Goal: Information Seeking & Learning: Find specific page/section

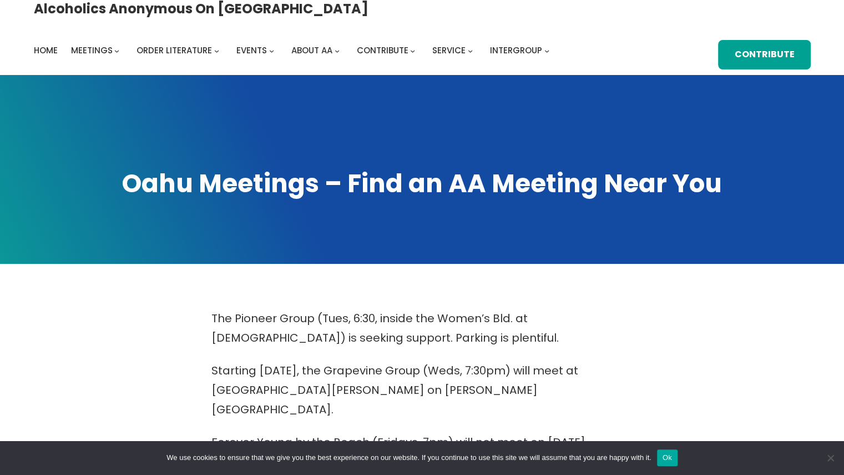
scroll to position [7, 0]
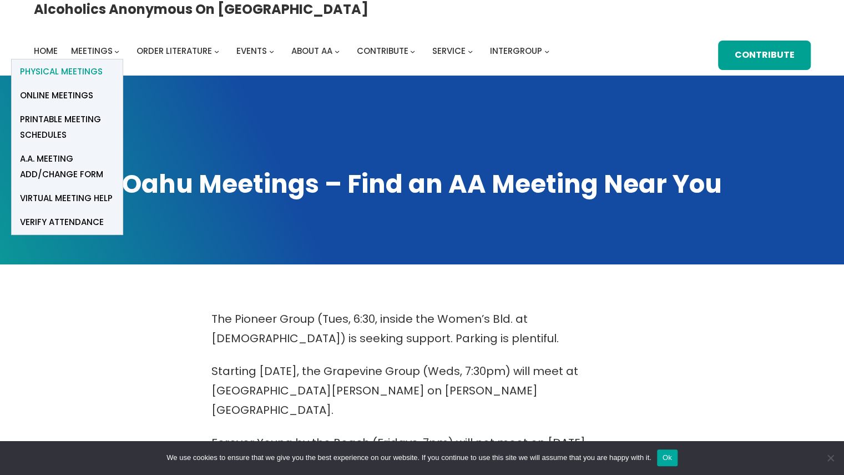
click at [103, 64] on span "Physical Meetings" at bounding box center [61, 72] width 83 height 16
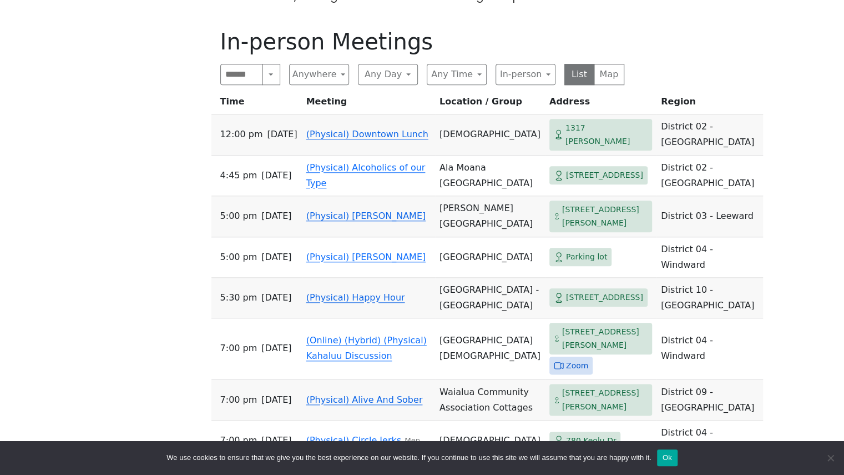
scroll to position [577, 0]
click at [342, 63] on button "Anywhere" at bounding box center [319, 73] width 60 height 21
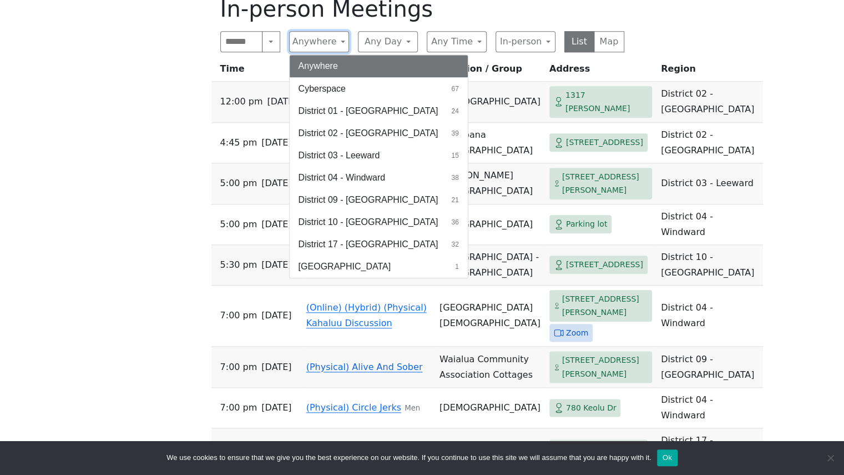
scroll to position [617, 0]
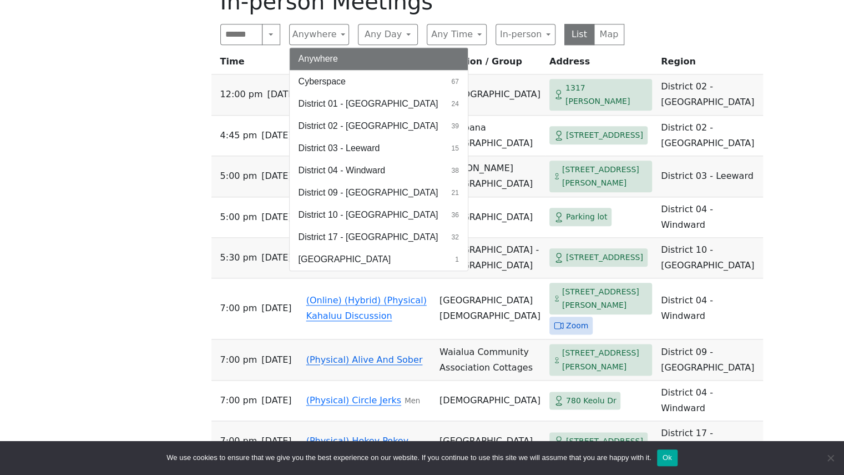
click at [174, 219] on div "The Pioneer Group (Tues, 6:30, inside the Women’s Bld. at Central Union Church)…" at bounding box center [422, 341] width 760 height 1284
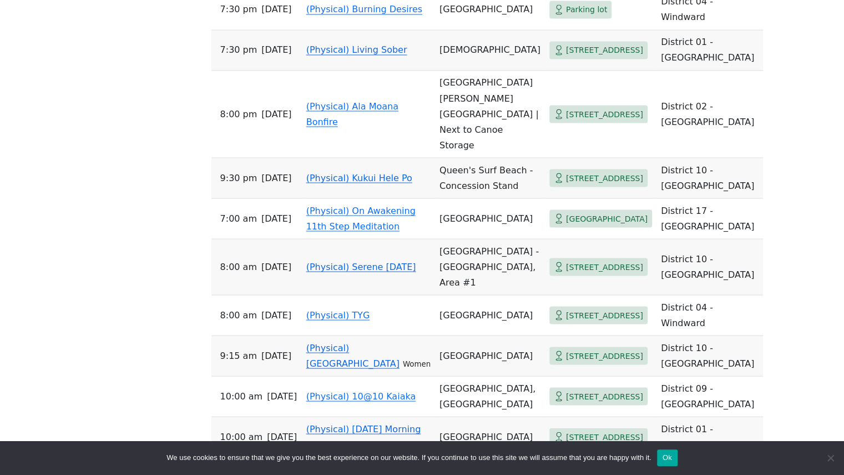
scroll to position [1170, 0]
click at [311, 230] on link "(Physical) On Awakening 11th Step Meditation" at bounding box center [360, 217] width 109 height 26
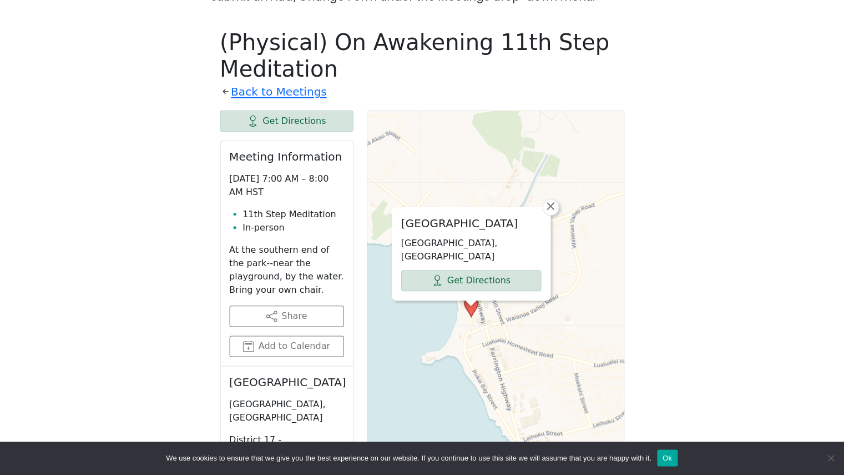
scroll to position [576, 0]
click at [556, 205] on link "×" at bounding box center [550, 207] width 17 height 17
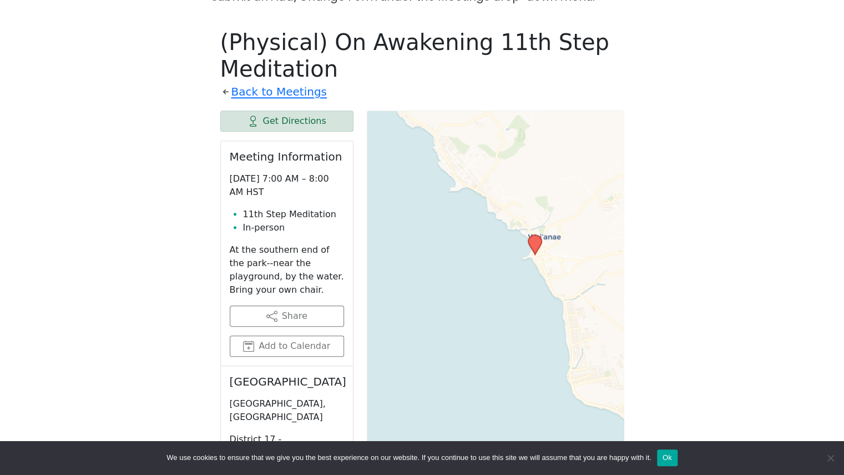
drag, startPoint x: 558, startPoint y: 270, endPoint x: 455, endPoint y: 183, distance: 135.5
drag, startPoint x: 455, startPoint y: 183, endPoint x: 435, endPoint y: 191, distance: 21.9
click at [435, 191] on div "Leaflet | © OpenStreetMap contributors © CARTO" at bounding box center [496, 387] width 258 height 555
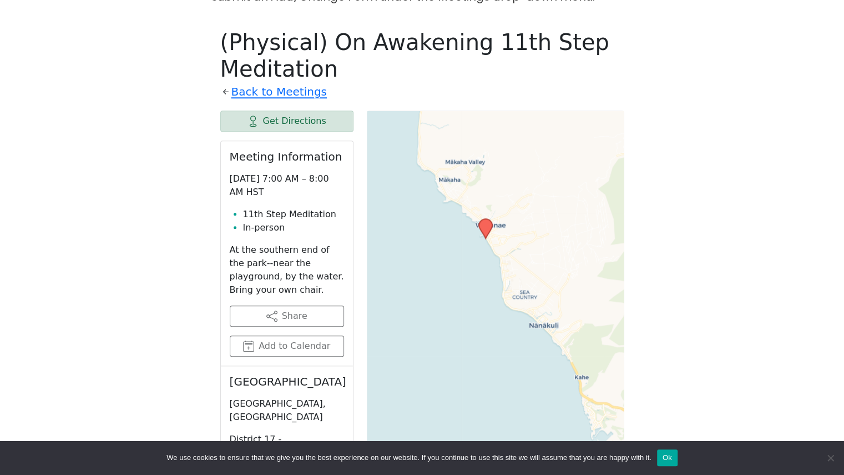
scroll to position [1170, 0]
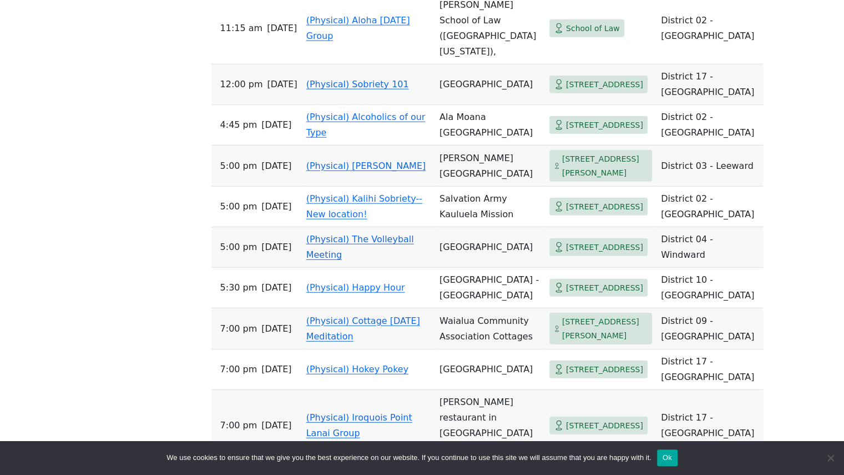
scroll to position [1641, 0]
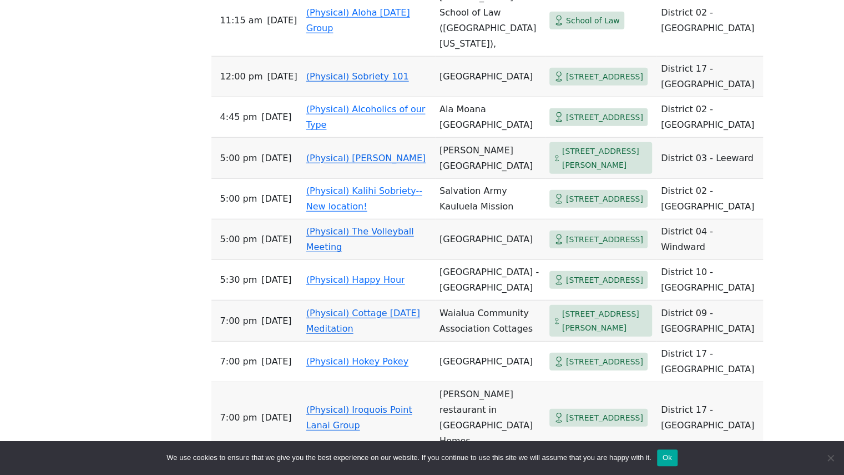
click at [566, 84] on span "1020 Manawai St" at bounding box center [604, 77] width 77 height 14
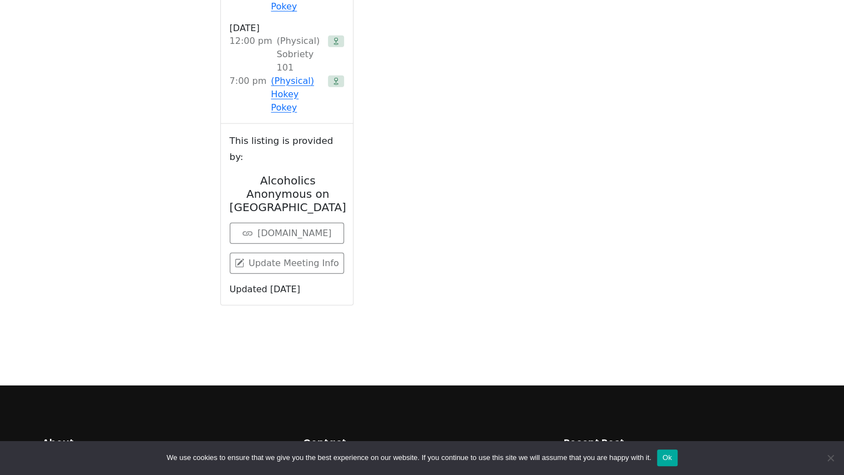
scroll to position [576, 0]
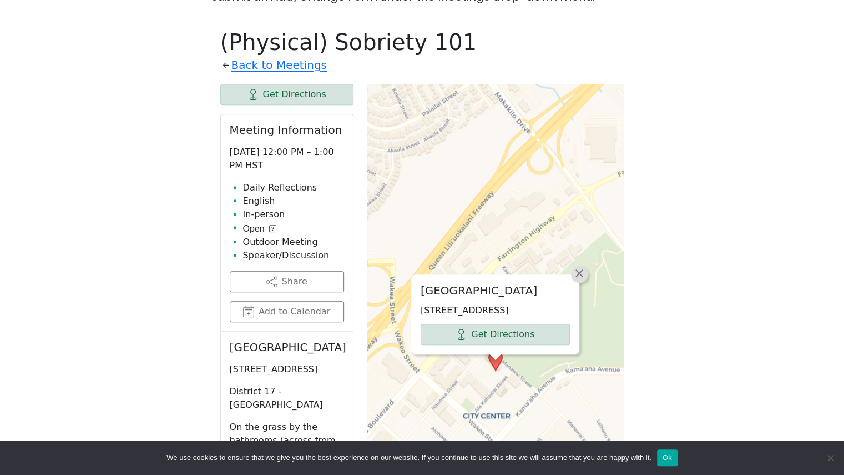
click at [582, 266] on span "×" at bounding box center [579, 272] width 11 height 13
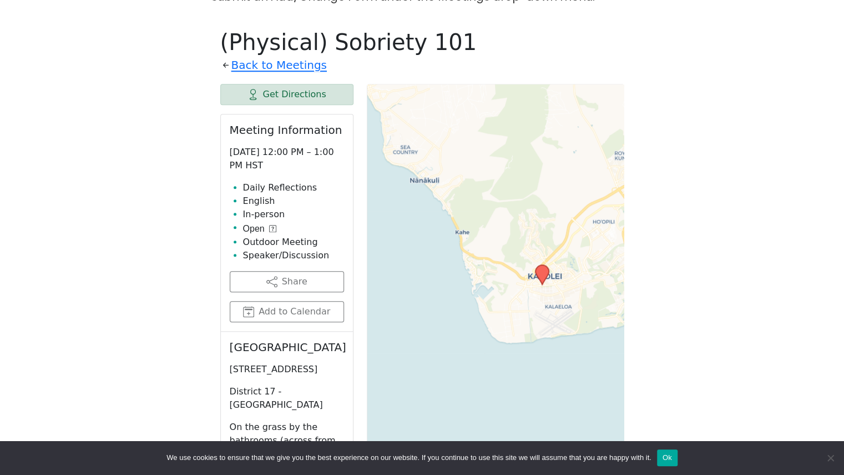
click at [546, 265] on icon at bounding box center [542, 274] width 13 height 19
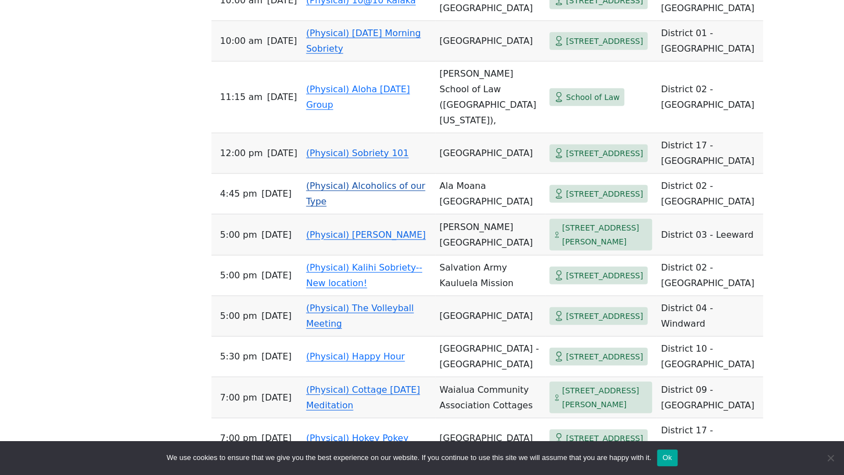
scroll to position [1567, 0]
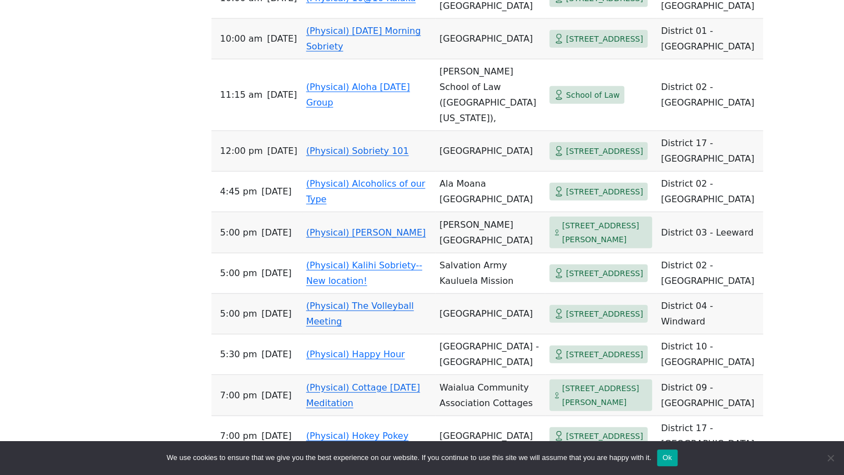
click at [566, 158] on span "1020 Manawai St" at bounding box center [604, 151] width 77 height 14
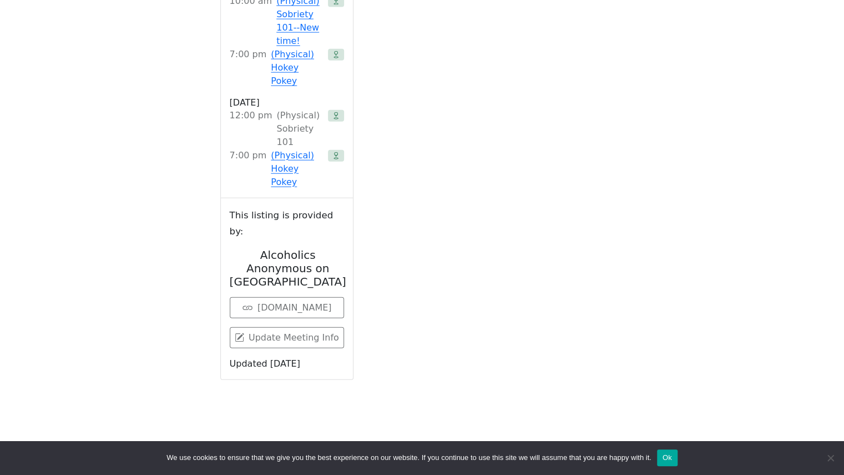
scroll to position [576, 0]
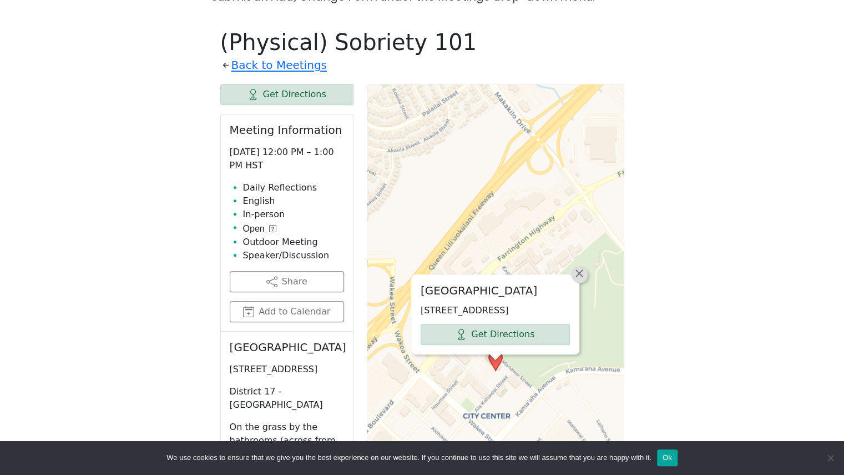
click at [582, 266] on span "×" at bounding box center [579, 272] width 11 height 13
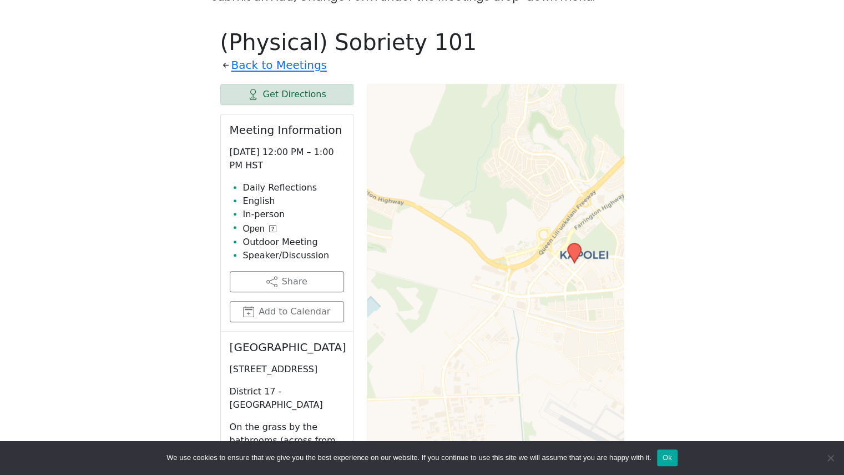
drag, startPoint x: 470, startPoint y: 324, endPoint x: 496, endPoint y: 247, distance: 81.1
click at [496, 247] on div "Leaflet | © OpenStreetMap contributors © CARTO" at bounding box center [496, 361] width 258 height 555
click at [305, 56] on link "Back to Meetings" at bounding box center [278, 65] width 95 height 19
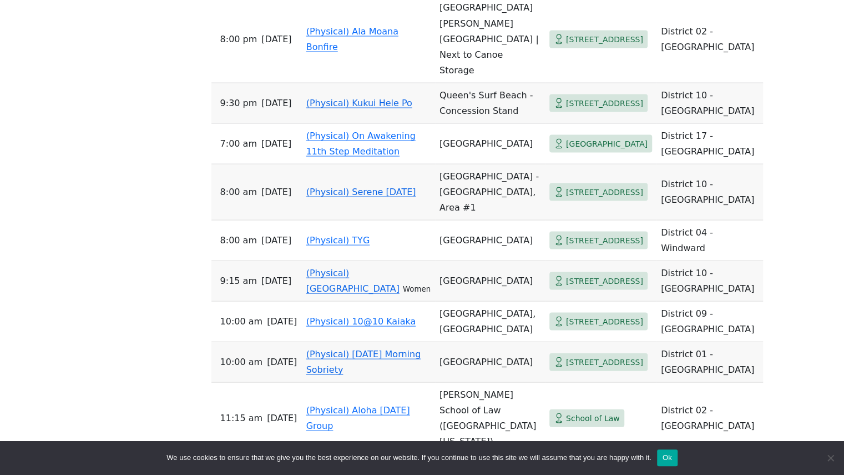
scroll to position [1243, 0]
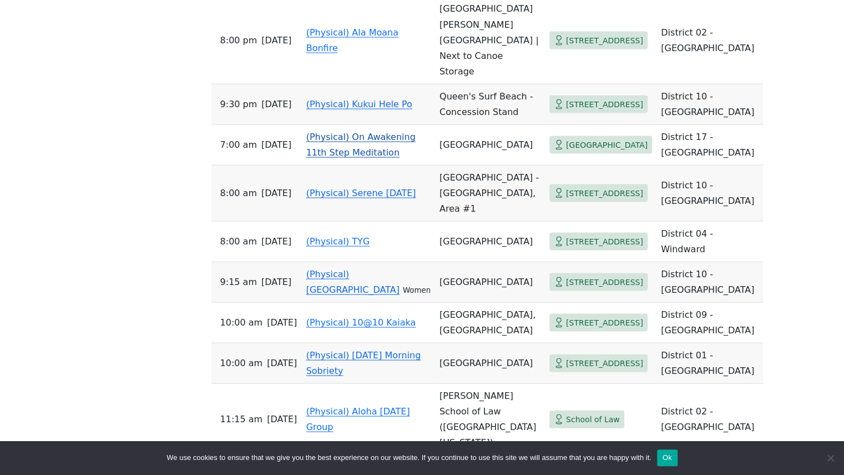
click at [566, 152] on span "Bayview St" at bounding box center [607, 145] width 82 height 14
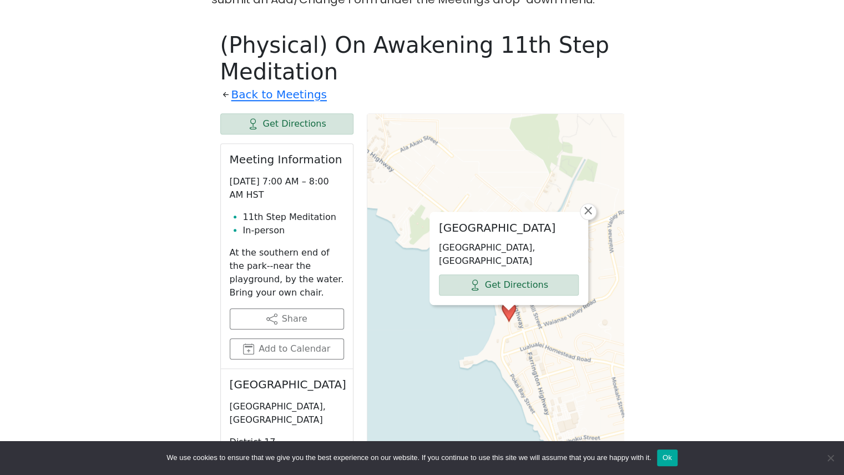
scroll to position [573, 0]
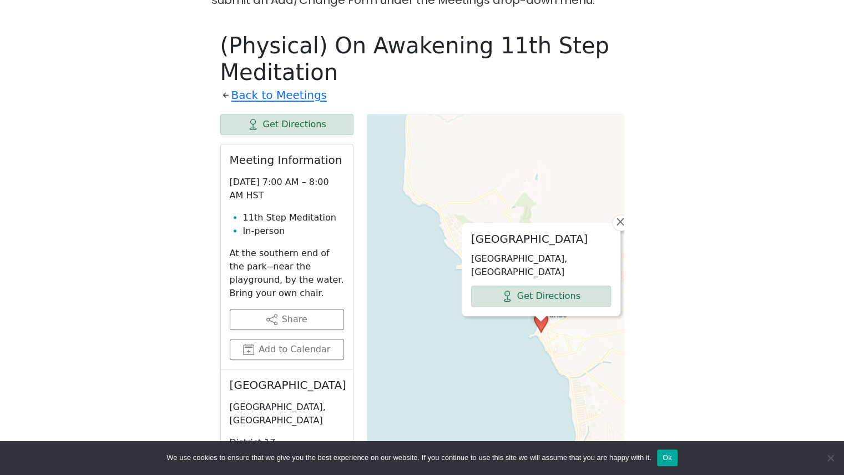
drag, startPoint x: 563, startPoint y: 319, endPoint x: 504, endPoint y: 227, distance: 109.6
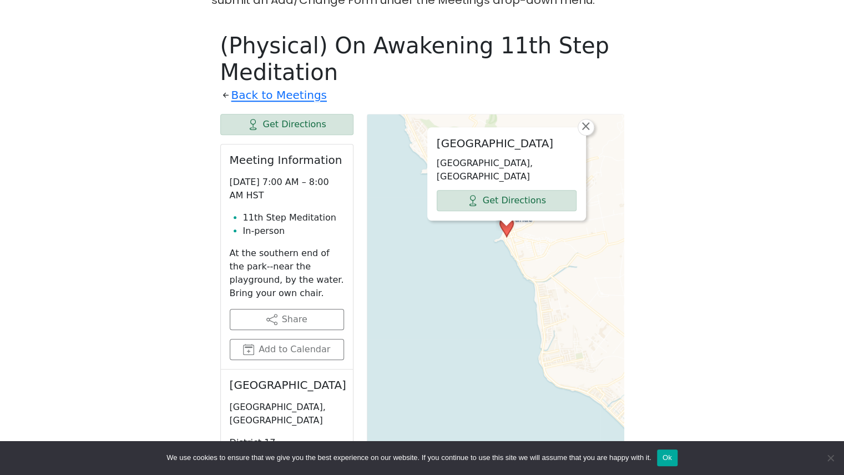
drag, startPoint x: 504, startPoint y: 227, endPoint x: 430, endPoint y: 86, distance: 159.4
click at [430, 86] on div "(Physical) On Awakening 11th Step Meditation Back to Meetings Get Directions Me…" at bounding box center [422, 428] width 404 height 792
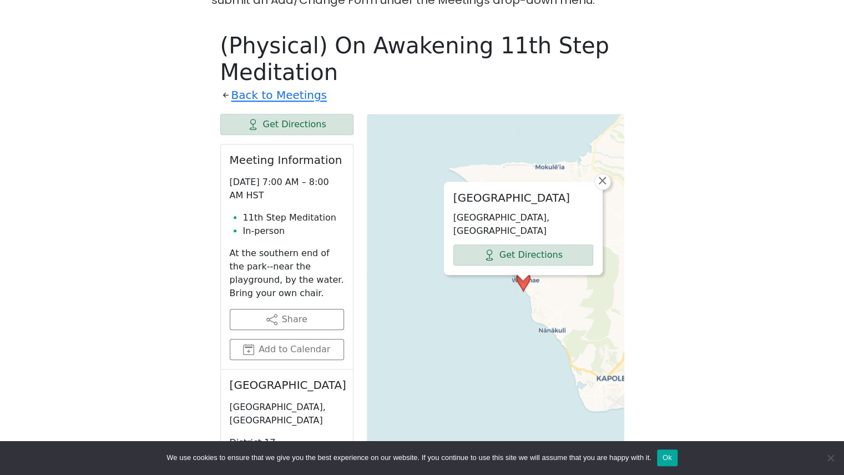
drag, startPoint x: 579, startPoint y: 351, endPoint x: 563, endPoint y: 335, distance: 23.2
click at [563, 335] on div "Pokai Bay Beach Park Bayview St, Waianae, HI 96792, USA Get Directions × Leafle…" at bounding box center [496, 391] width 258 height 555
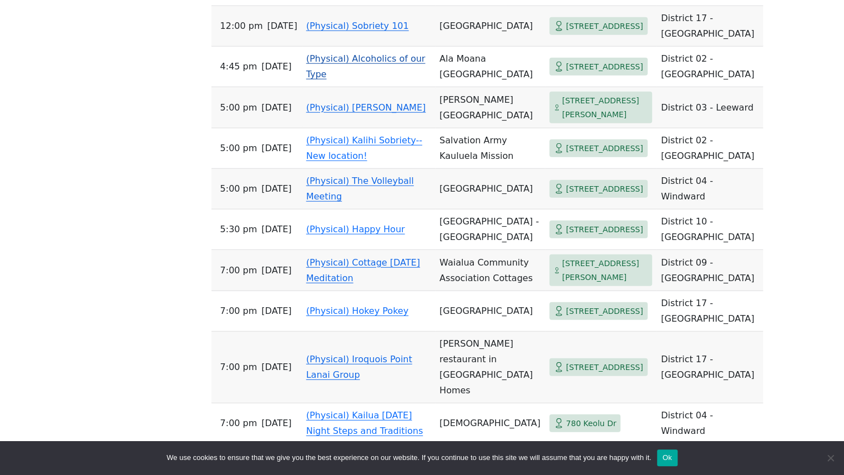
scroll to position [1690, 0]
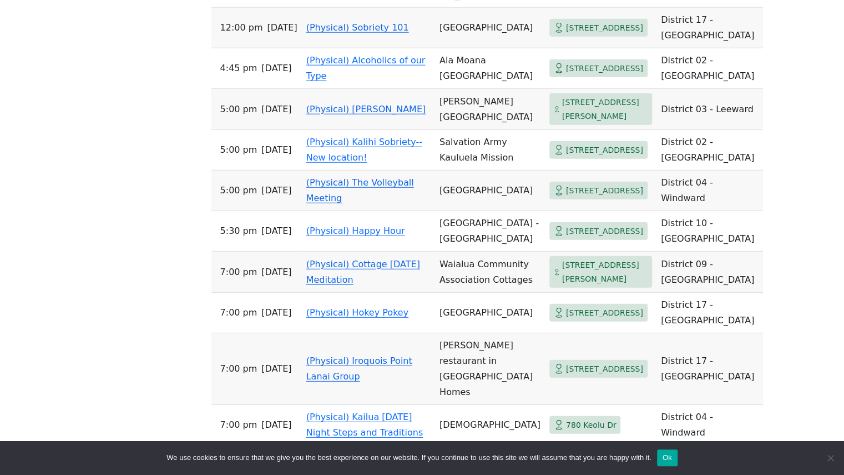
click at [562, 123] on span "98-319 Kamehameha Hwy" at bounding box center [604, 108] width 85 height 27
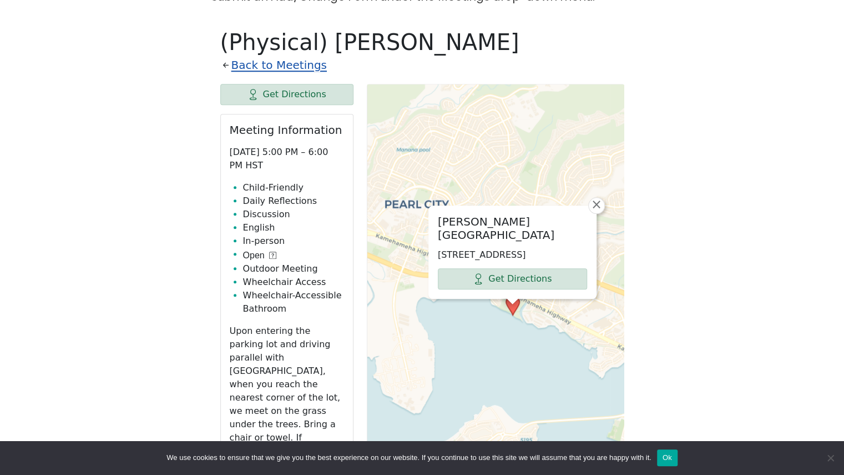
click at [253, 56] on link "Back to Meetings" at bounding box center [278, 65] width 95 height 19
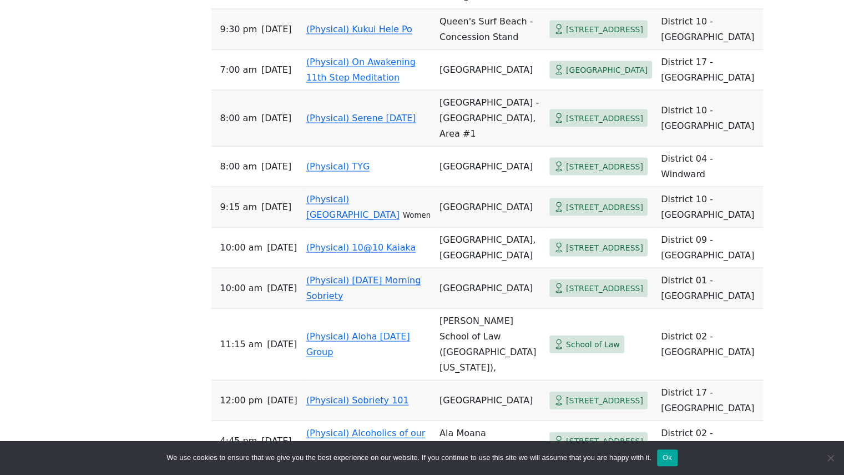
scroll to position [1317, 0]
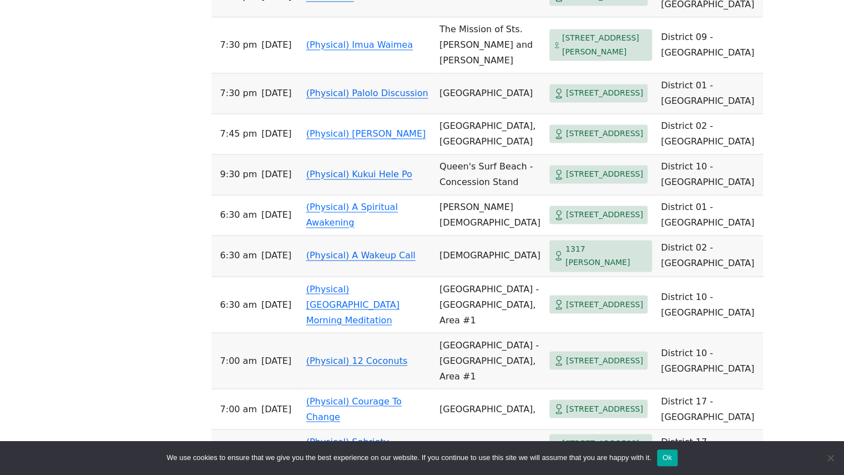
scroll to position [3522, 0]
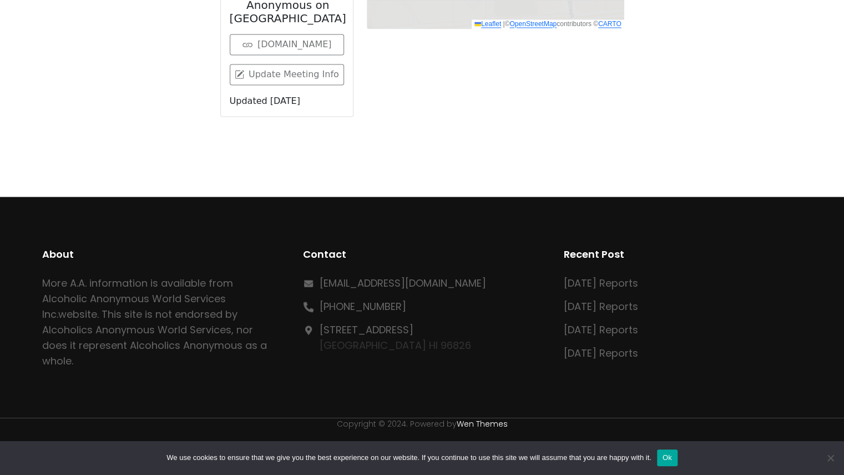
scroll to position [576, 0]
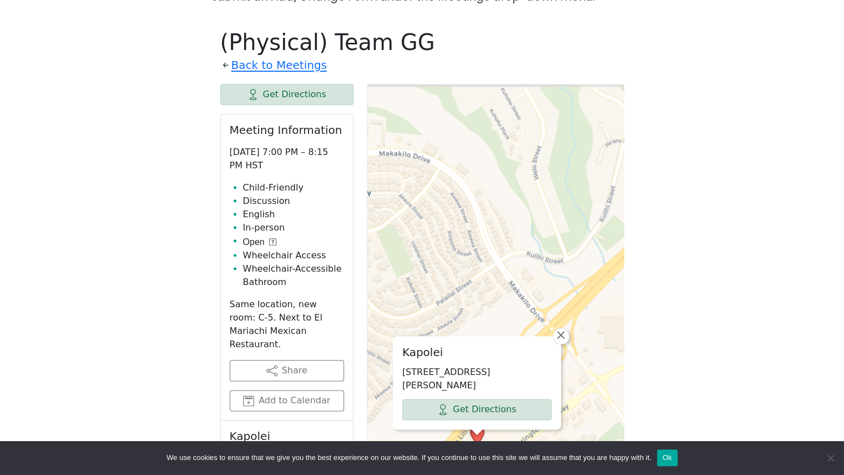
drag, startPoint x: 495, startPoint y: 175, endPoint x: 581, endPoint y: 29, distance: 169.7
click at [581, 29] on div "(Physical) Team GG Back to Meetings Get Directions Meeting Information Monday 7…" at bounding box center [422, 378] width 404 height 698
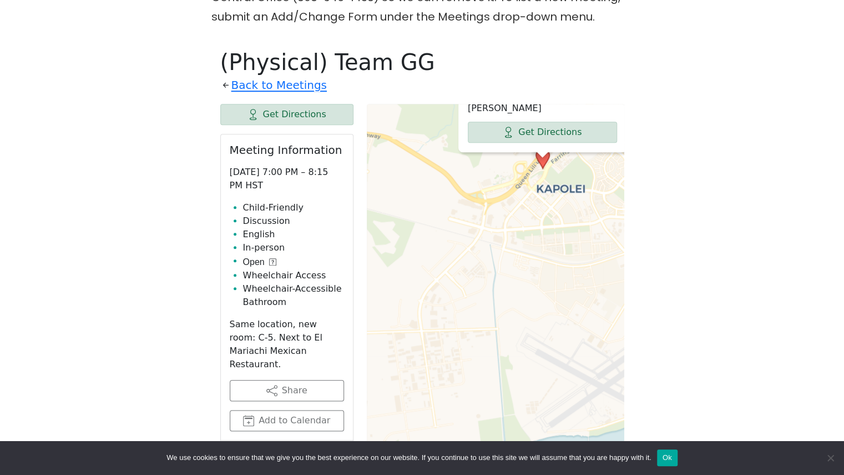
scroll to position [555, 0]
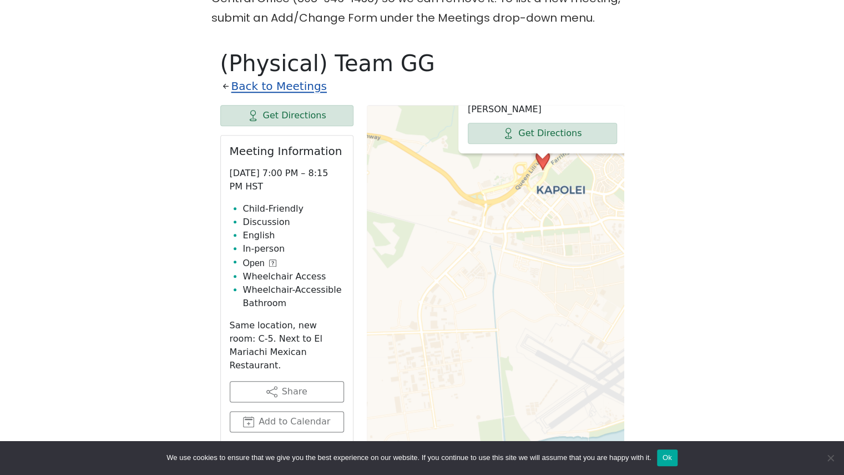
click at [284, 77] on link "Back to Meetings" at bounding box center [278, 86] width 95 height 19
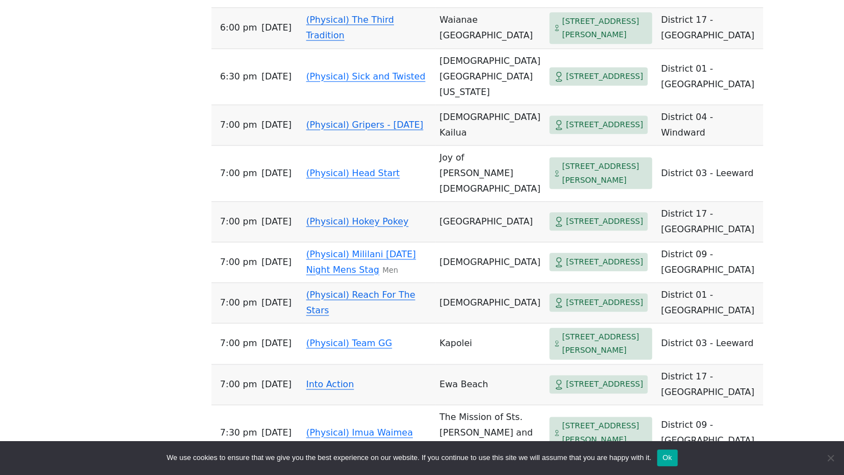
scroll to position [3137, 0]
